Goal: Navigation & Orientation: Find specific page/section

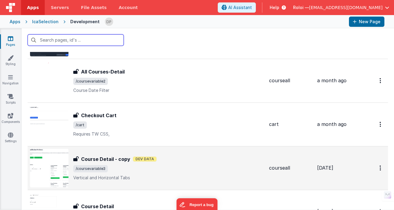
scroll to position [983, 0]
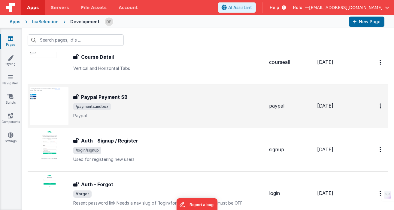
click at [129, 109] on span "/paymentsandbox" at bounding box center [168, 106] width 191 height 7
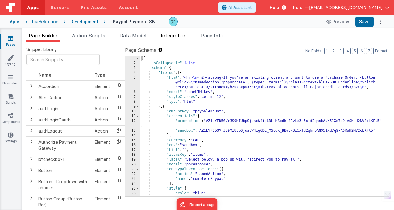
click at [179, 35] on span "Integration" at bounding box center [174, 35] width 26 height 6
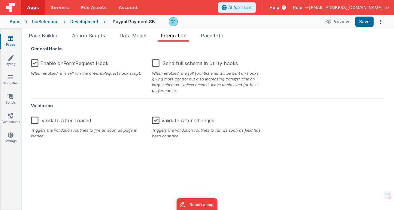
click at [83, 21] on div "Development" at bounding box center [84, 22] width 28 height 6
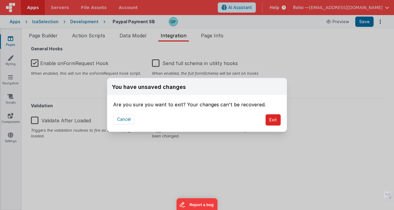
click at [270, 121] on button "Exit" at bounding box center [273, 119] width 15 height 11
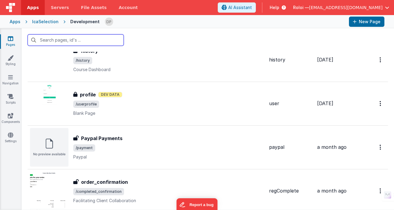
scroll to position [1497, 0]
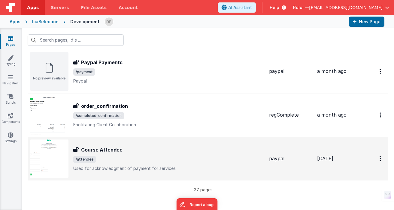
click at [165, 148] on div "Course Attendee" at bounding box center [168, 149] width 191 height 7
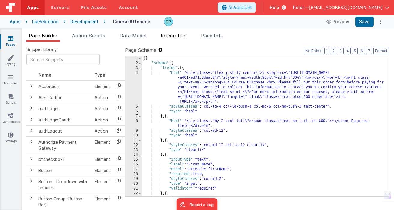
click at [174, 35] on span "Integration" at bounding box center [174, 35] width 26 height 6
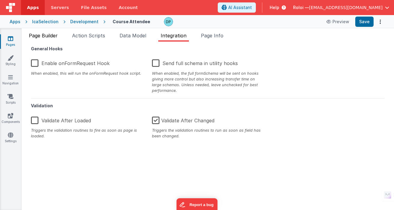
click at [44, 33] on span "Page Builder" at bounding box center [43, 35] width 29 height 6
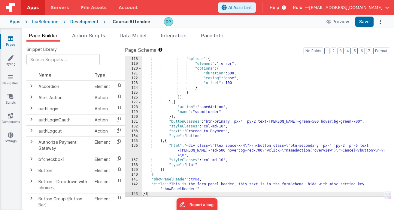
scroll to position [596, 0]
click at [91, 35] on span "Action Scripts" at bounding box center [88, 35] width 33 height 6
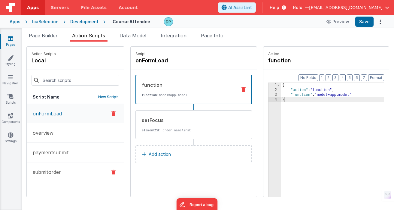
click at [59, 171] on p "submitorder" at bounding box center [45, 171] width 32 height 7
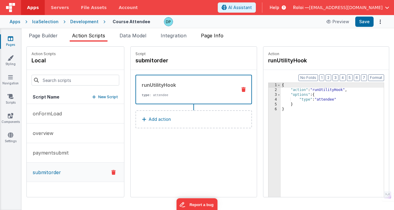
click at [210, 34] on span "Page Info" at bounding box center [212, 35] width 23 height 6
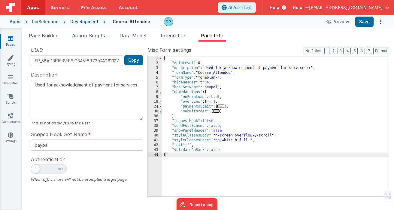
click at [161, 112] on span at bounding box center [160, 111] width 3 height 5
